Goal: Task Accomplishment & Management: Manage account settings

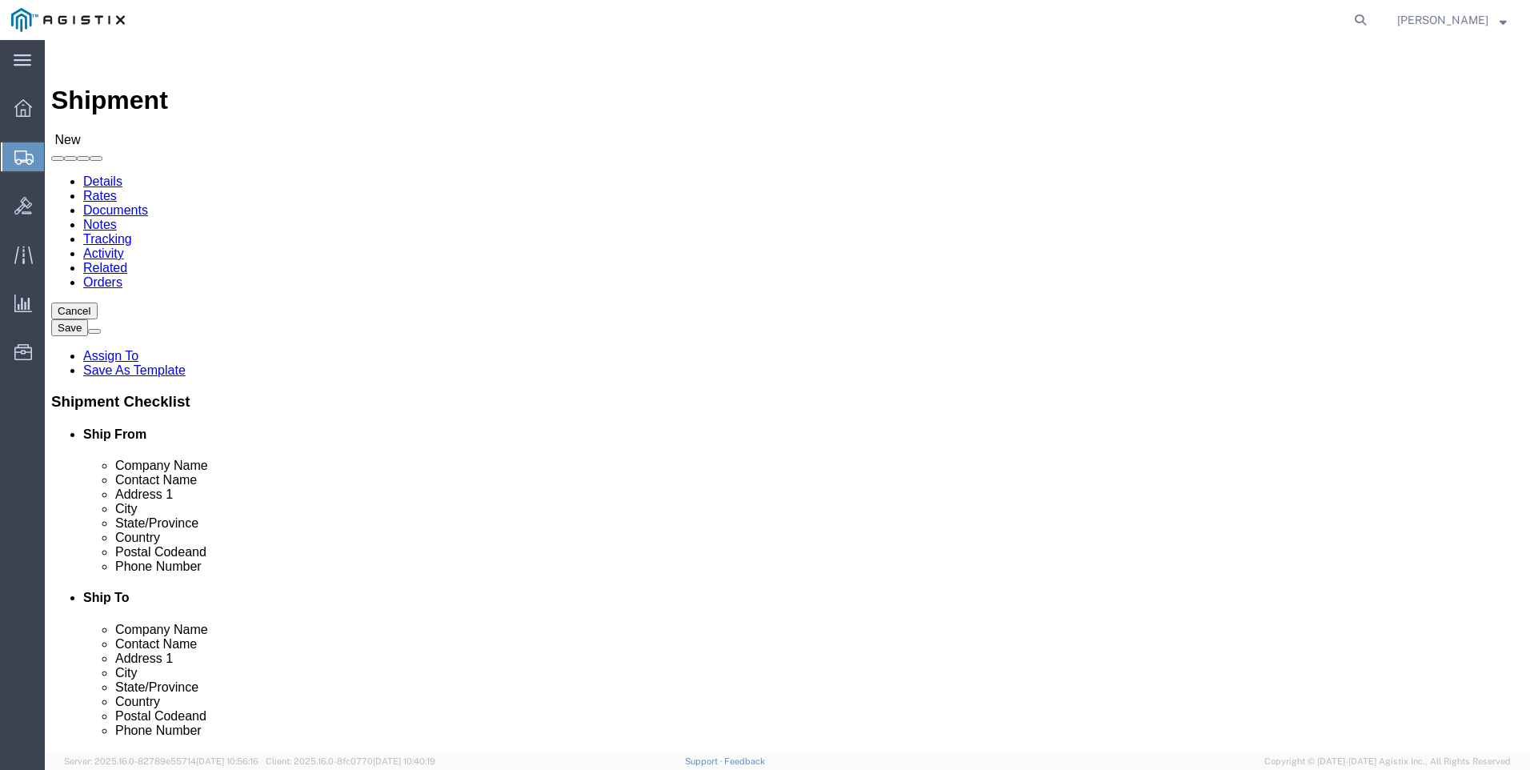
select select
click at [57, 161] on span "Shipments" at bounding box center [50, 157] width 13 height 32
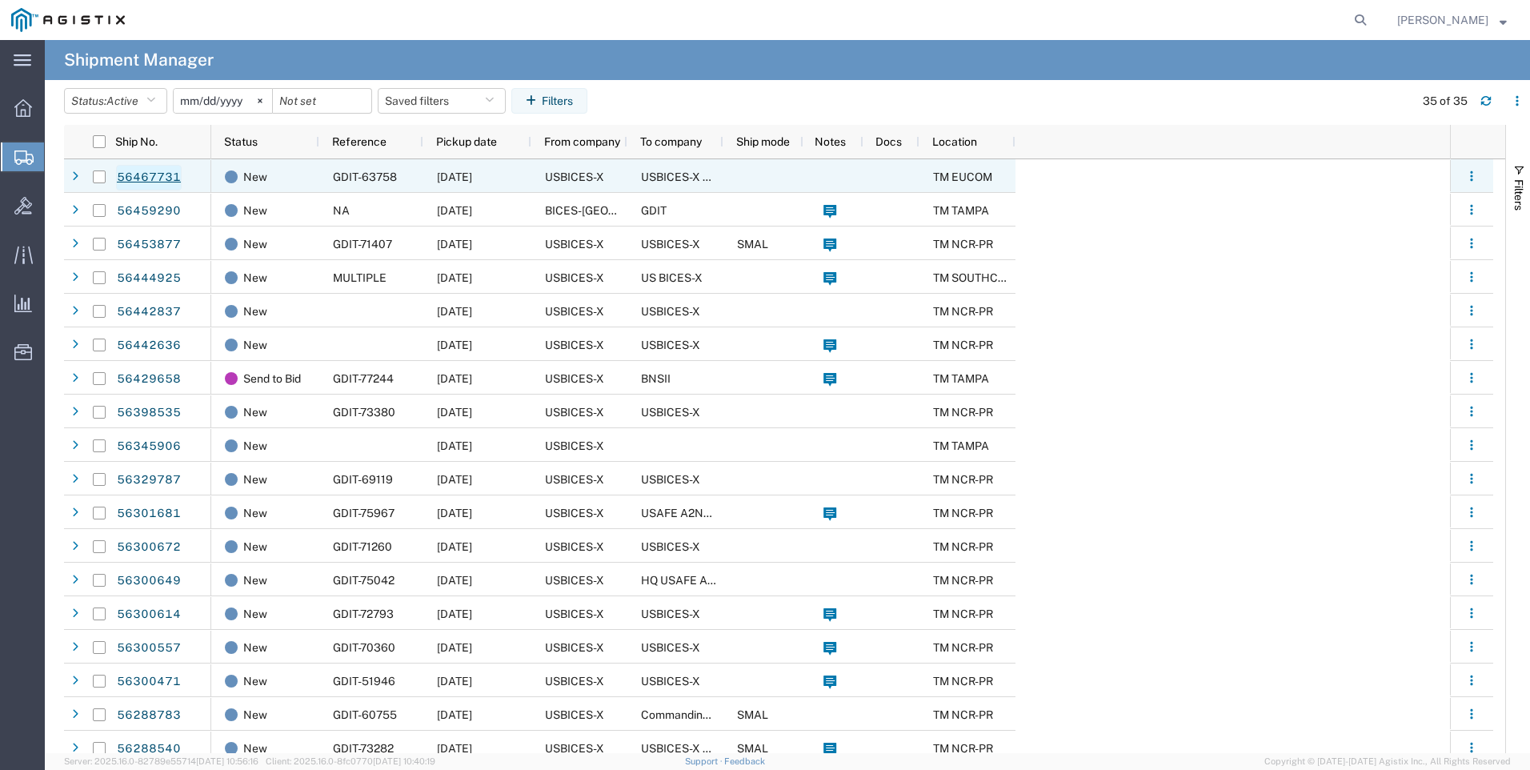
click at [151, 178] on link "56467731" at bounding box center [149, 178] width 66 height 26
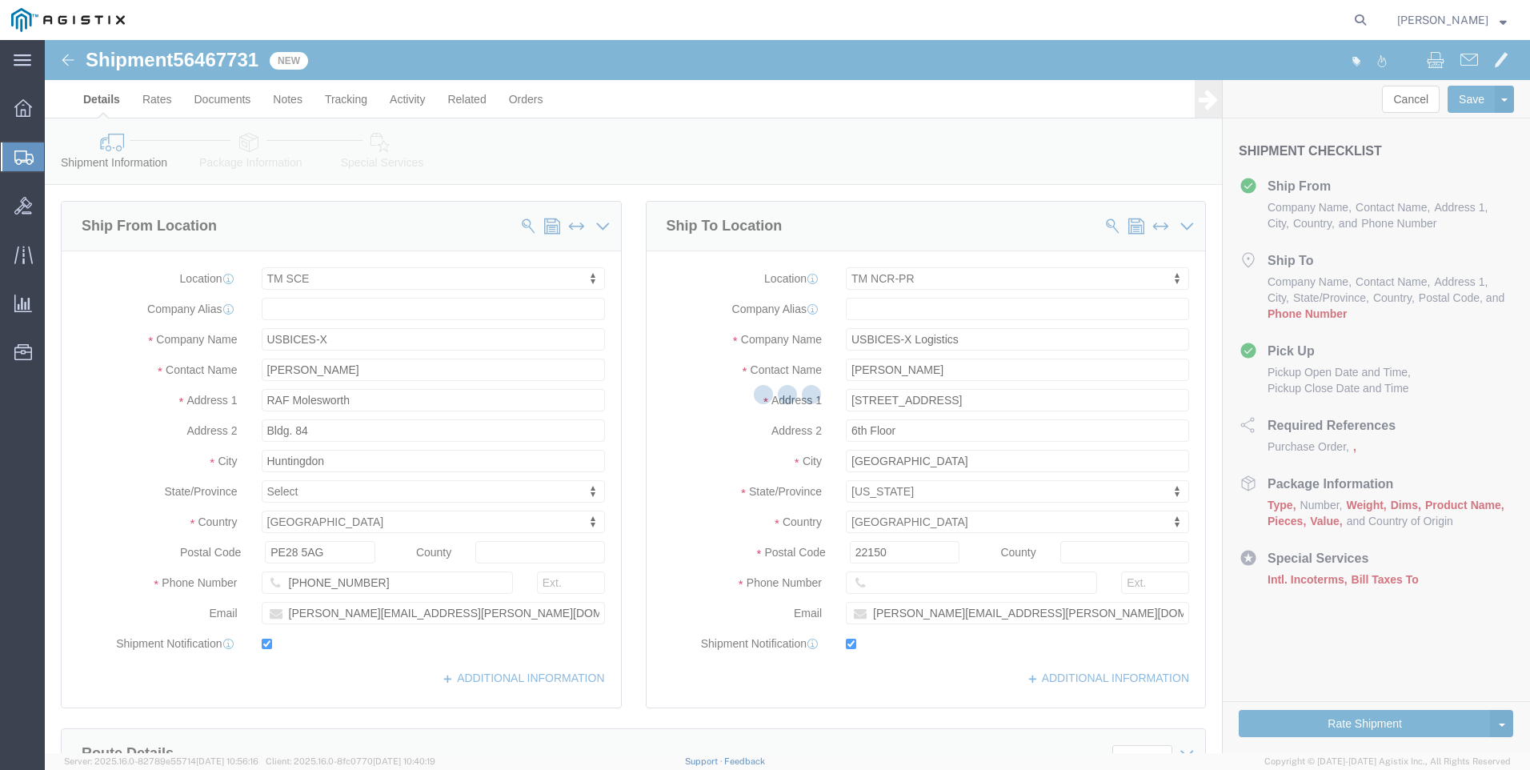
select select "34240"
select select "51996"
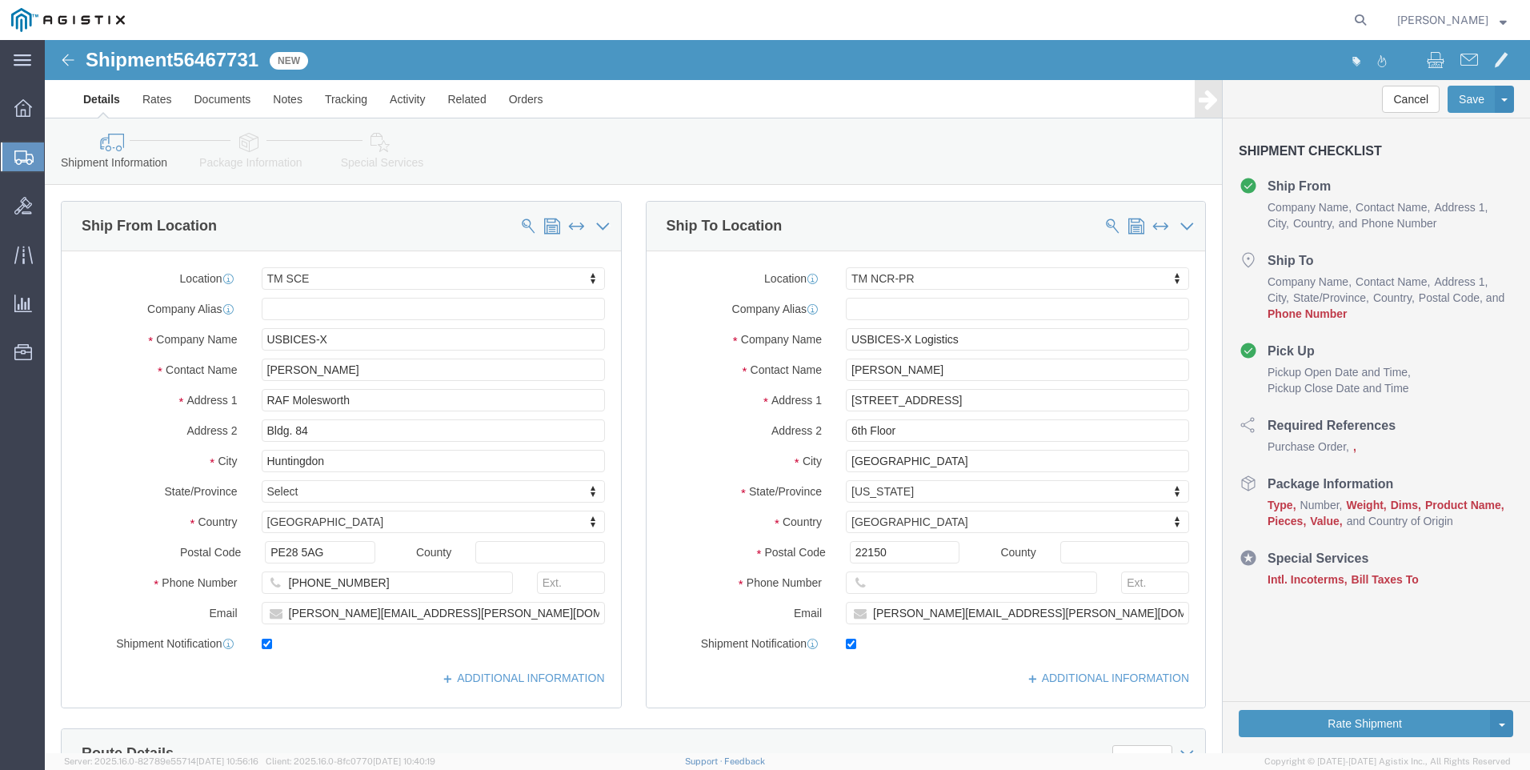
click icon
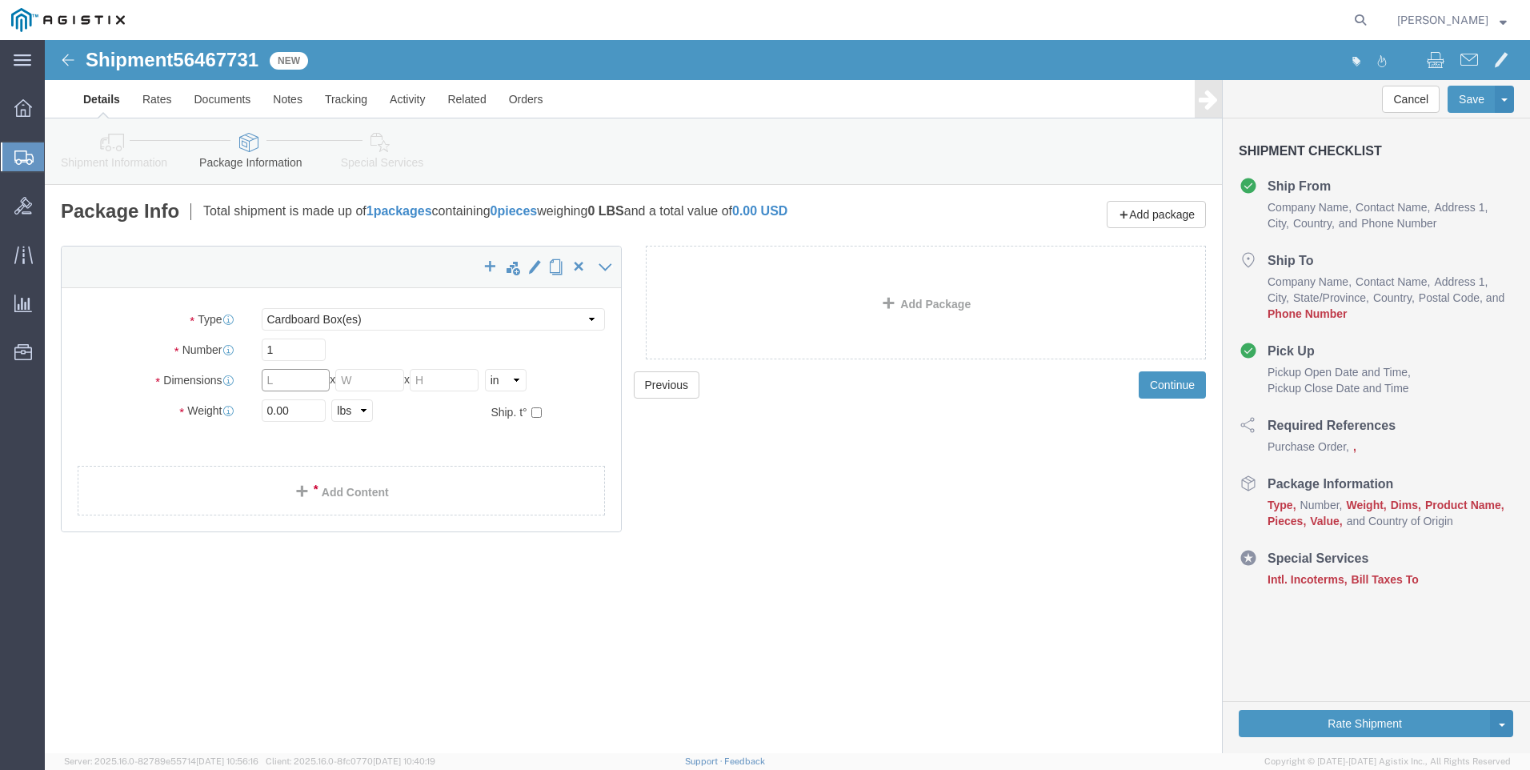
click input "text"
select select "CM"
select select "KGS"
click input "text"
type input "45"
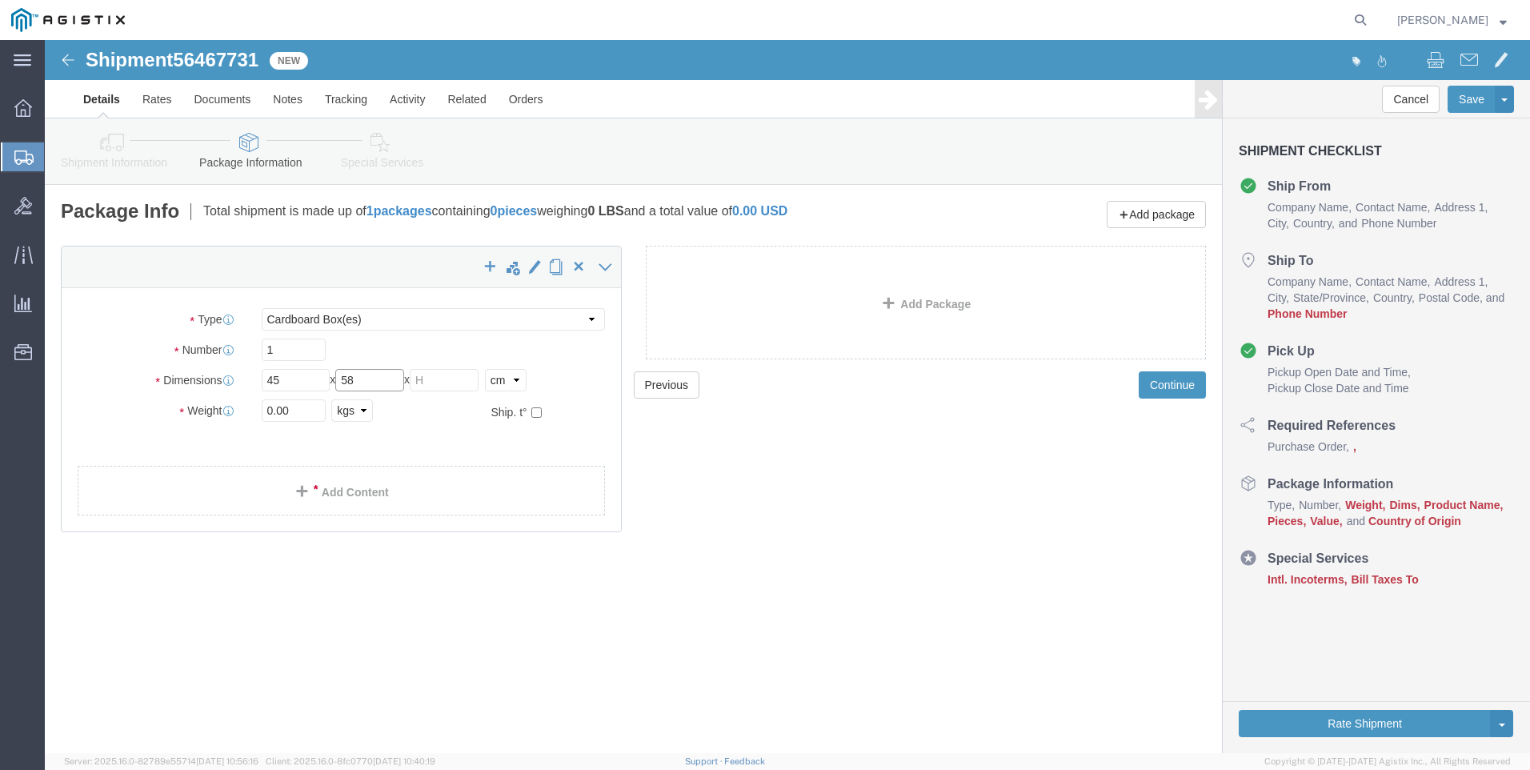
type input "58"
type input "21"
click input "0.00"
type input "7.5"
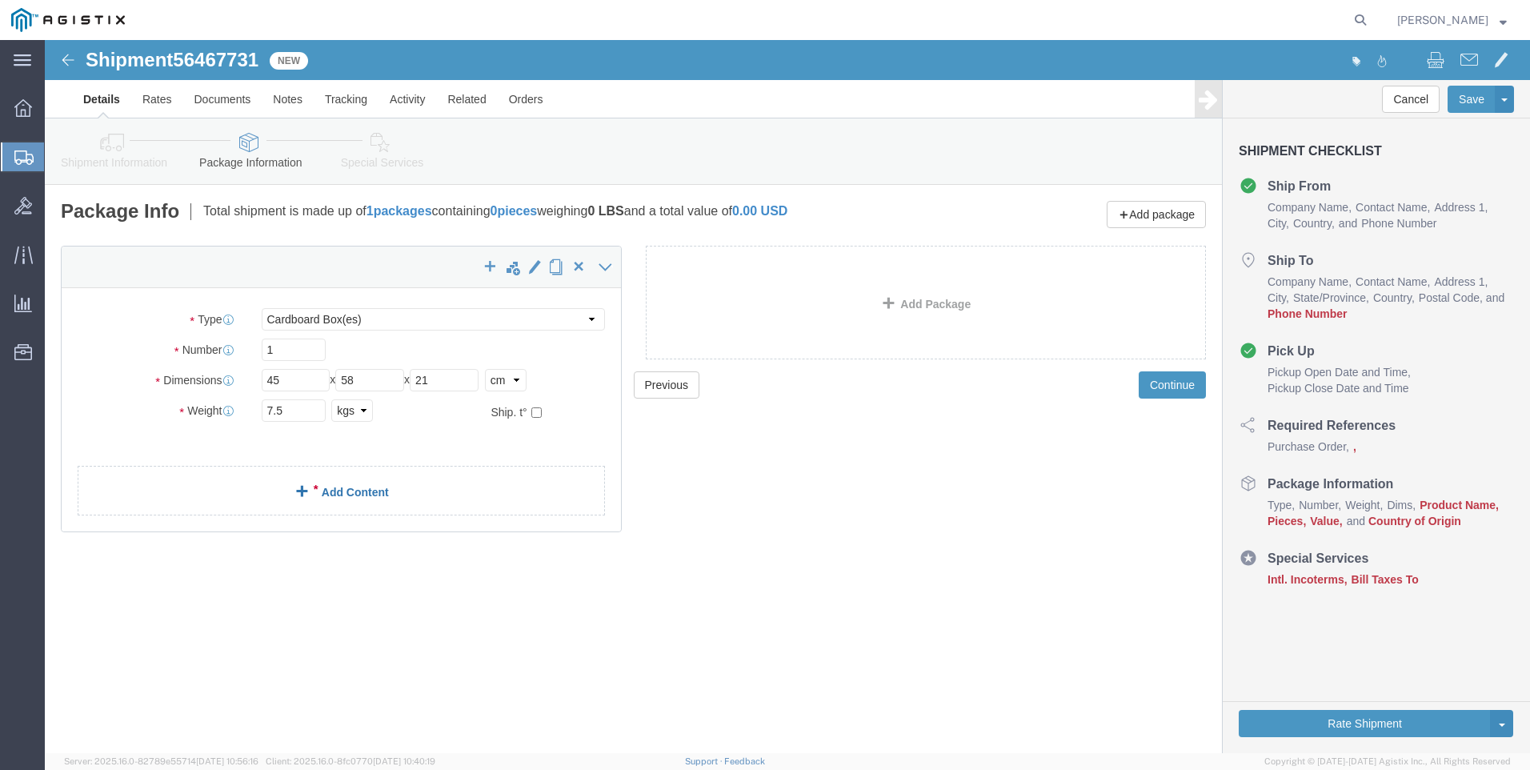
click span
